Goal: Task Accomplishment & Management: Manage account settings

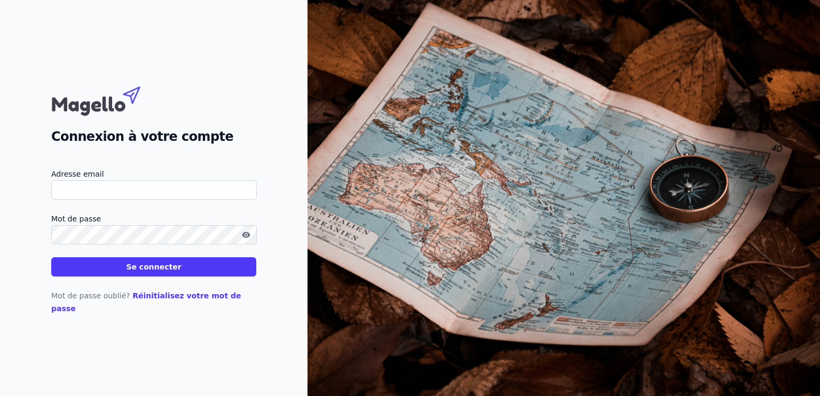
type input "[EMAIL_ADDRESS][DOMAIN_NAME]"
click at [165, 270] on button "Se connecter" at bounding box center [153, 266] width 205 height 19
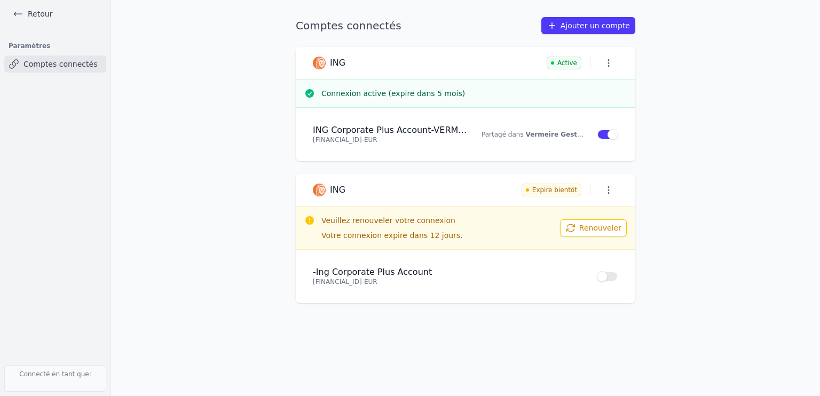
click at [593, 229] on button "Renouveler" at bounding box center [593, 227] width 67 height 17
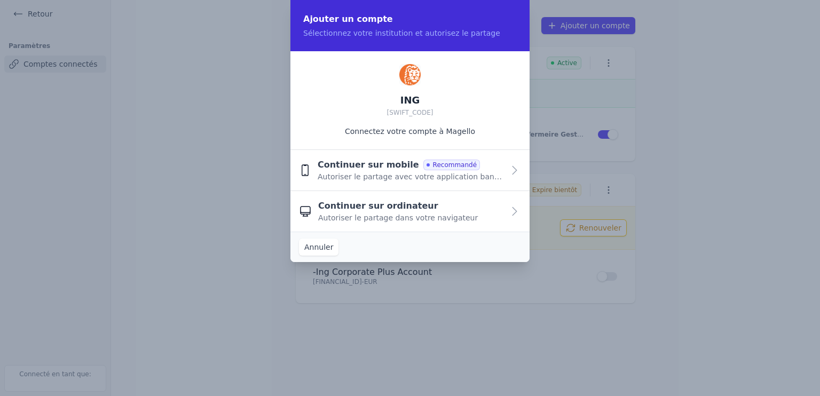
click at [482, 167] on div "Continuer sur mobile Recommandé Autoriser le partage avec votre application ban…" at bounding box center [411, 170] width 186 height 23
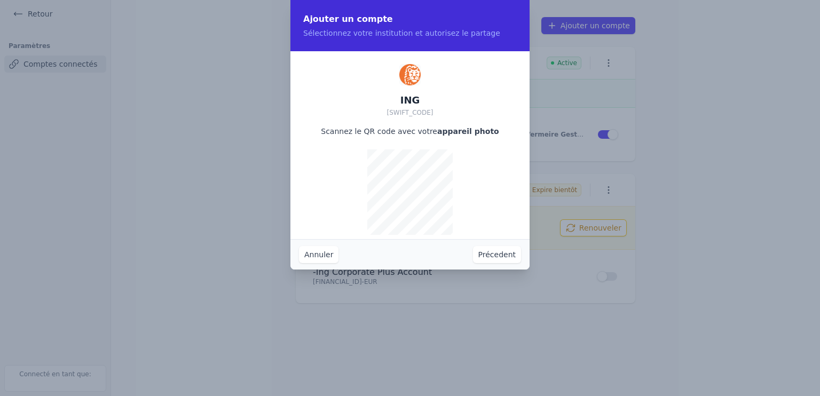
click at [496, 253] on button "Précedent" at bounding box center [497, 254] width 48 height 17
